Goal: Transaction & Acquisition: Purchase product/service

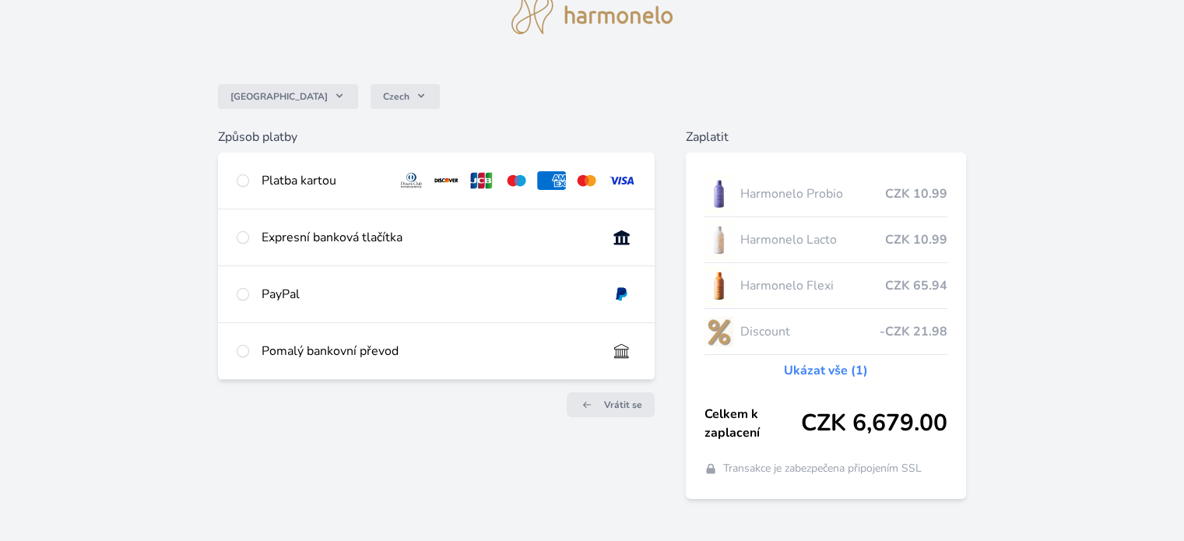
scroll to position [87, 0]
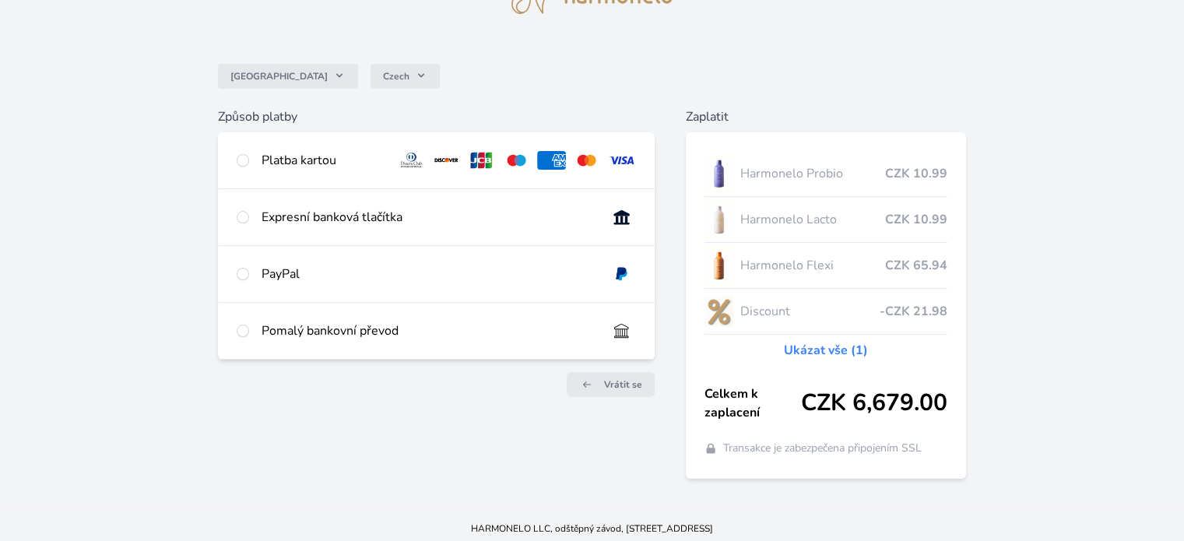
click at [280, 164] on div "Platba kartou" at bounding box center [323, 160] width 123 height 19
radio input "true"
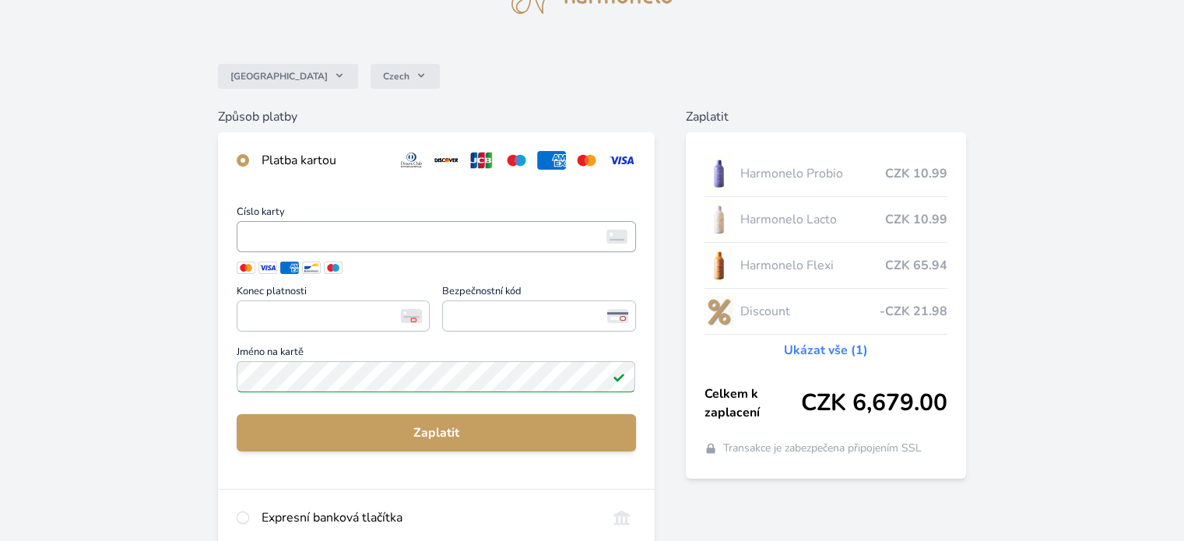
click at [365, 223] on span "<p>Your browser does not support iframes.</p>" at bounding box center [436, 236] width 398 height 31
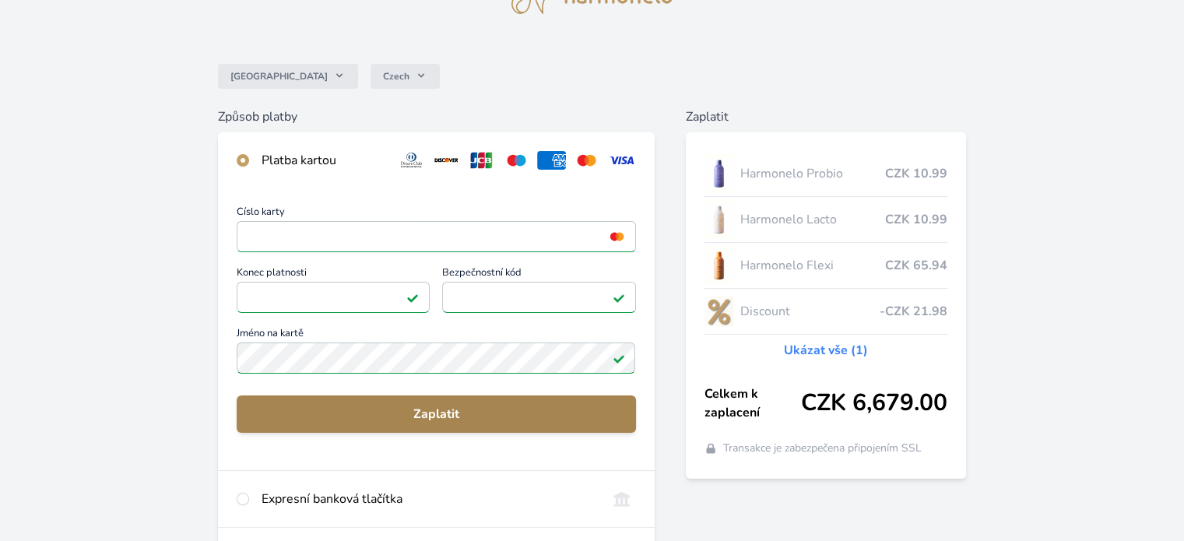
click at [418, 418] on span "Zaplatit" at bounding box center [436, 414] width 374 height 19
